Goal: Information Seeking & Learning: Learn about a topic

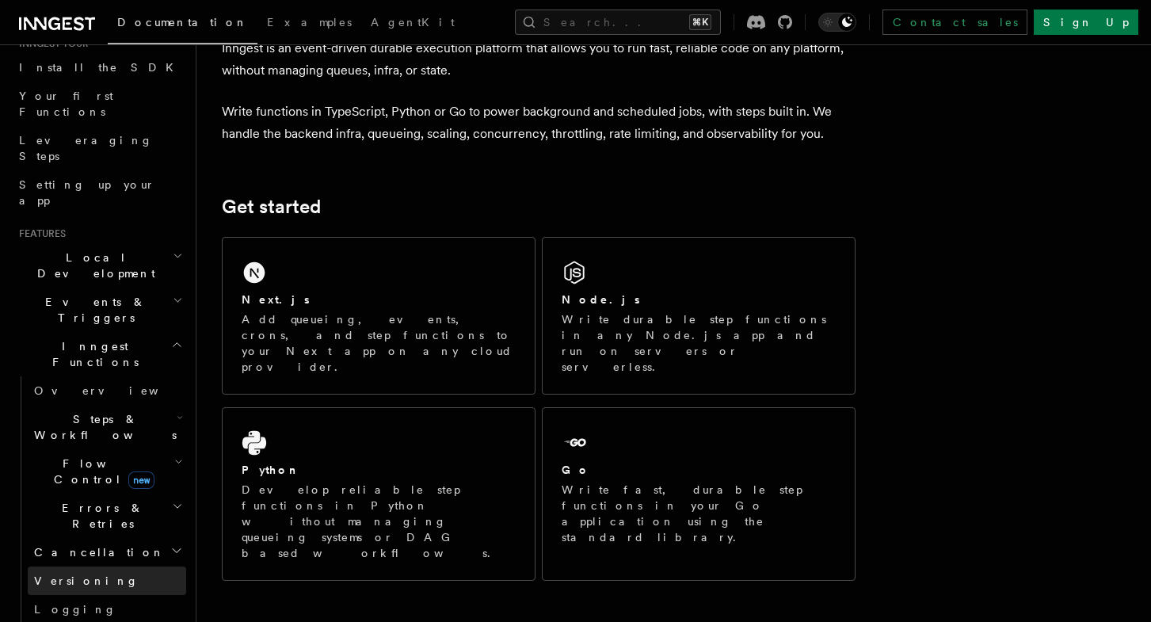
scroll to position [280, 0]
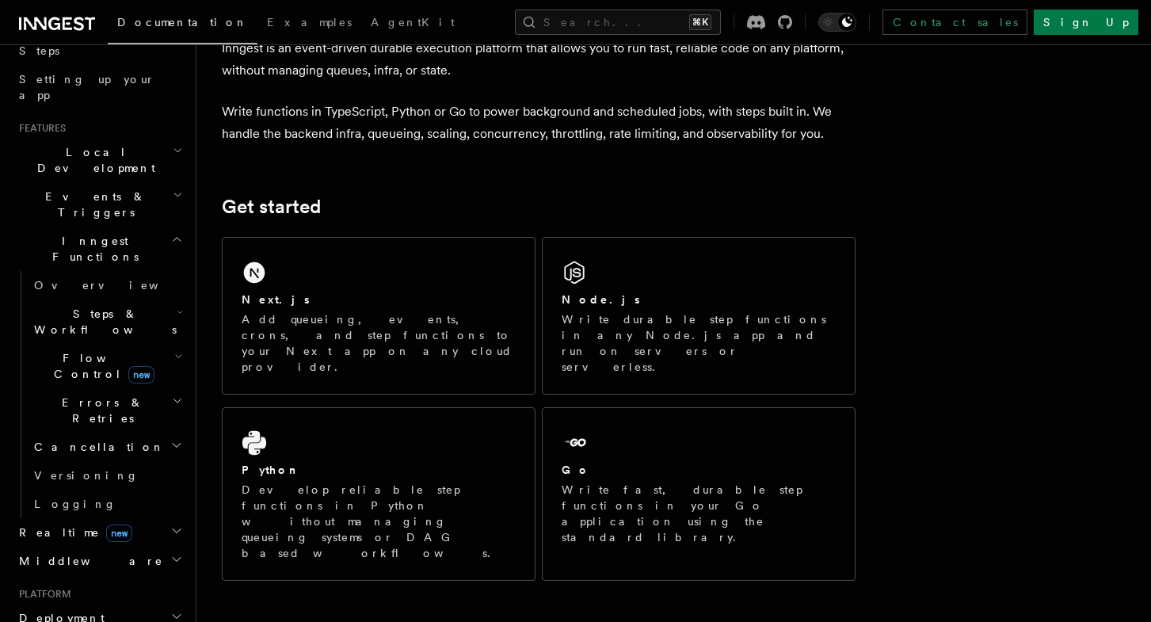
click at [85, 394] on span "Errors & Retries" at bounding box center [100, 410] width 144 height 32
click at [81, 350] on span "Flow Control new" at bounding box center [101, 366] width 146 height 32
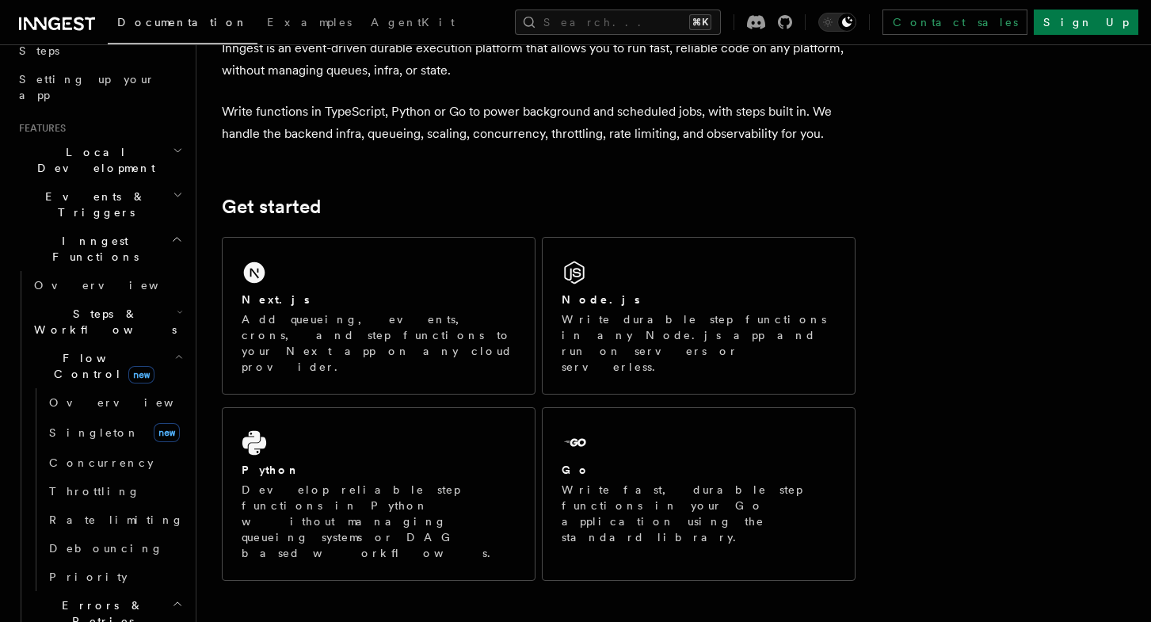
click at [92, 306] on span "Steps & Workflows" at bounding box center [102, 322] width 149 height 32
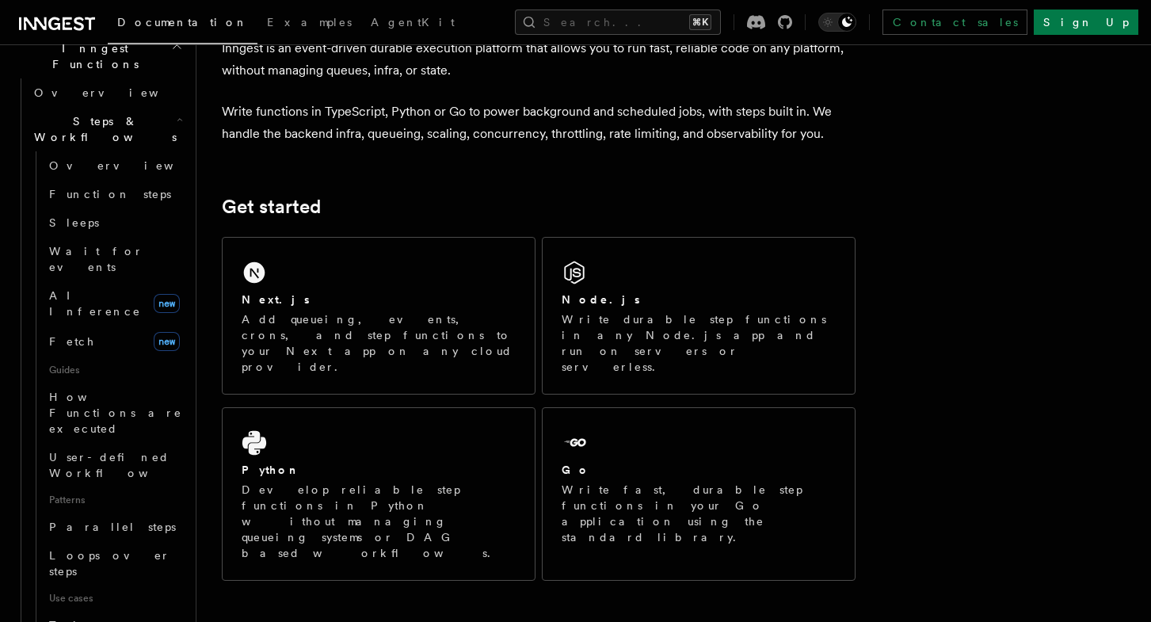
scroll to position [480, 0]
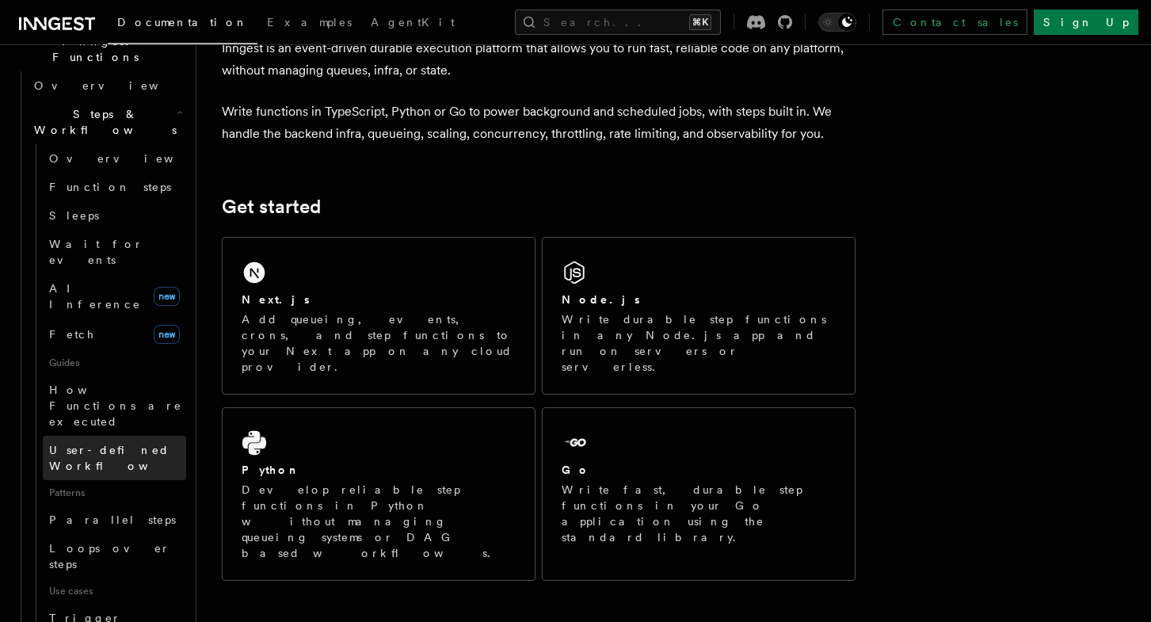
click at [114, 436] on link "User-defined Workflows" at bounding box center [114, 458] width 143 height 44
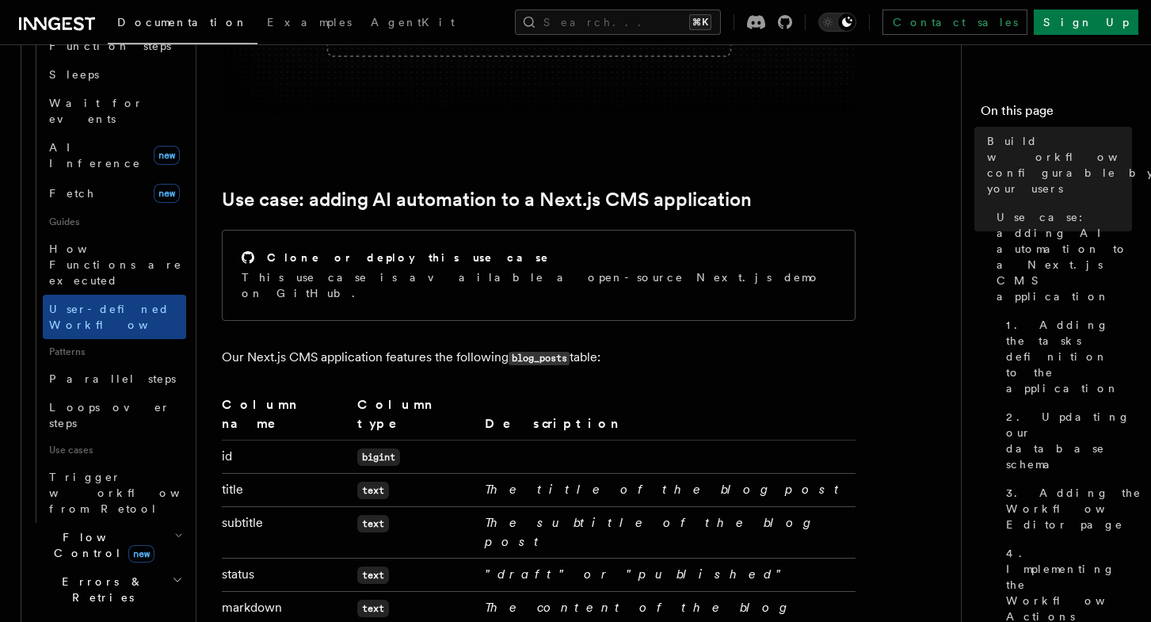
scroll to position [703, 0]
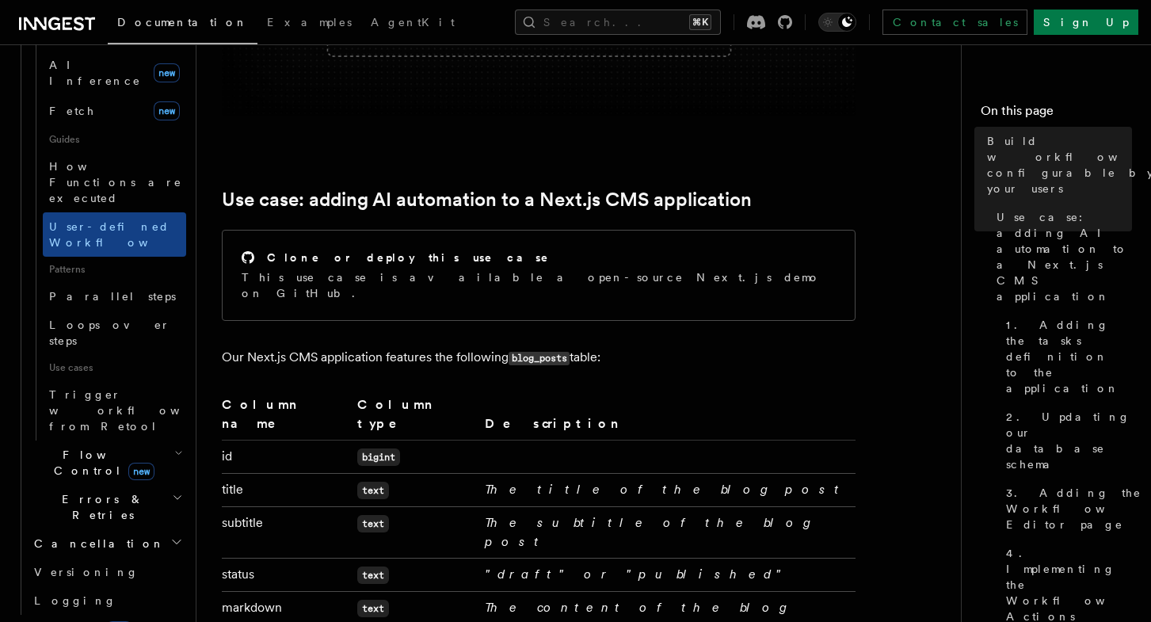
click at [128, 529] on h2 "Cancellation" at bounding box center [107, 543] width 158 height 29
click at [128, 485] on h2 "Errors & Retries" at bounding box center [107, 507] width 158 height 44
click at [139, 440] on h2 "Flow Control new" at bounding box center [107, 462] width 158 height 44
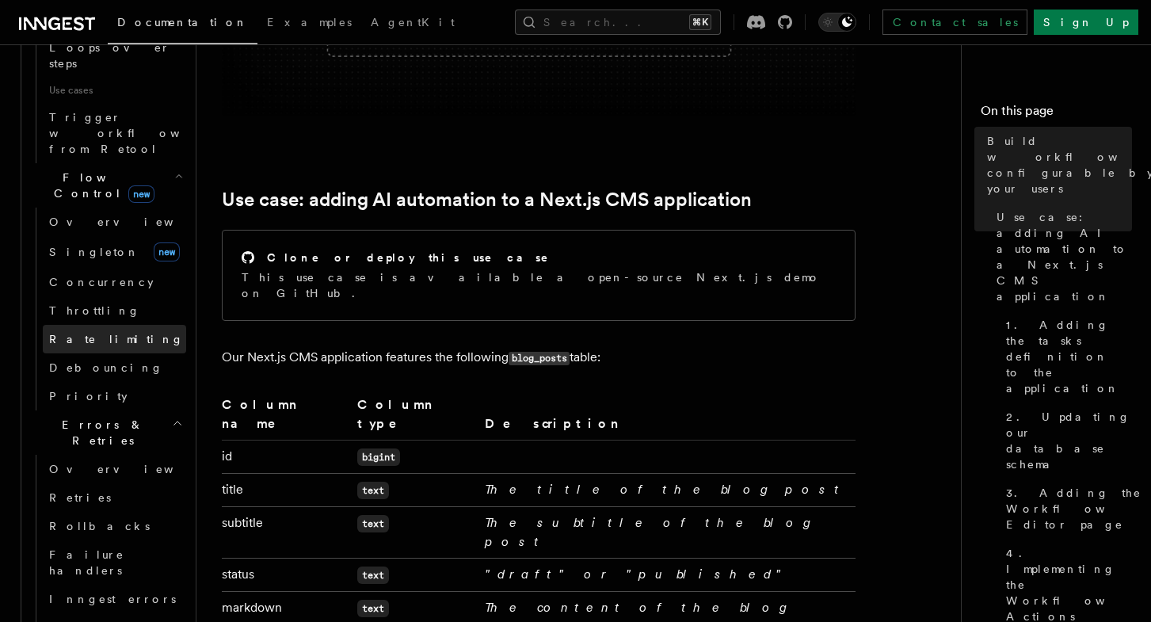
scroll to position [1200, 0]
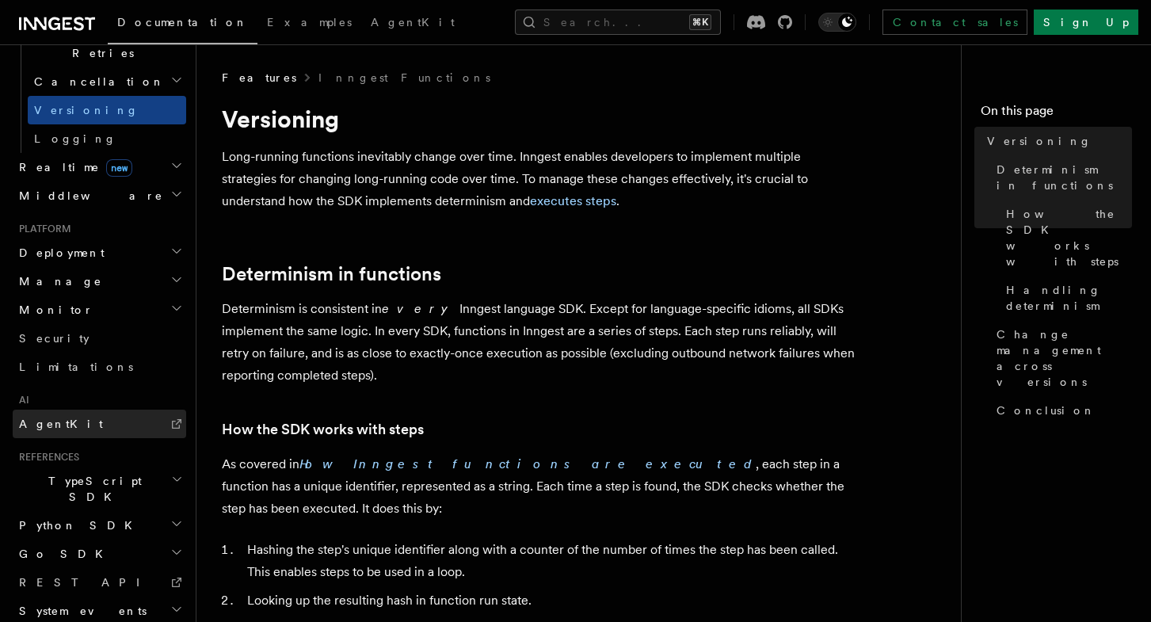
click at [93, 409] on link "AgentKit" at bounding box center [99, 423] width 173 height 29
